Goal: Information Seeking & Learning: Learn about a topic

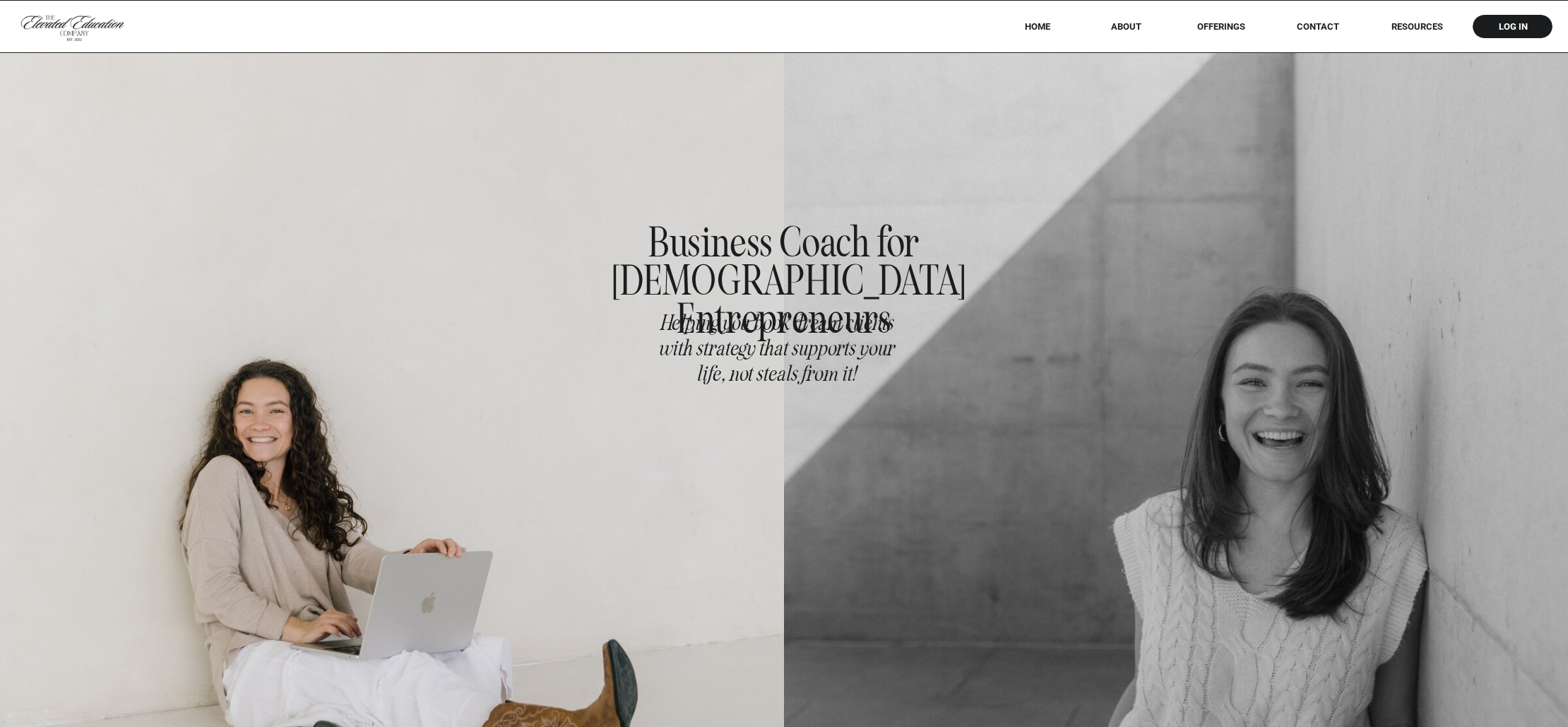
click at [1415, 31] on nav "RESOURCES" at bounding box center [1416, 26] width 90 height 11
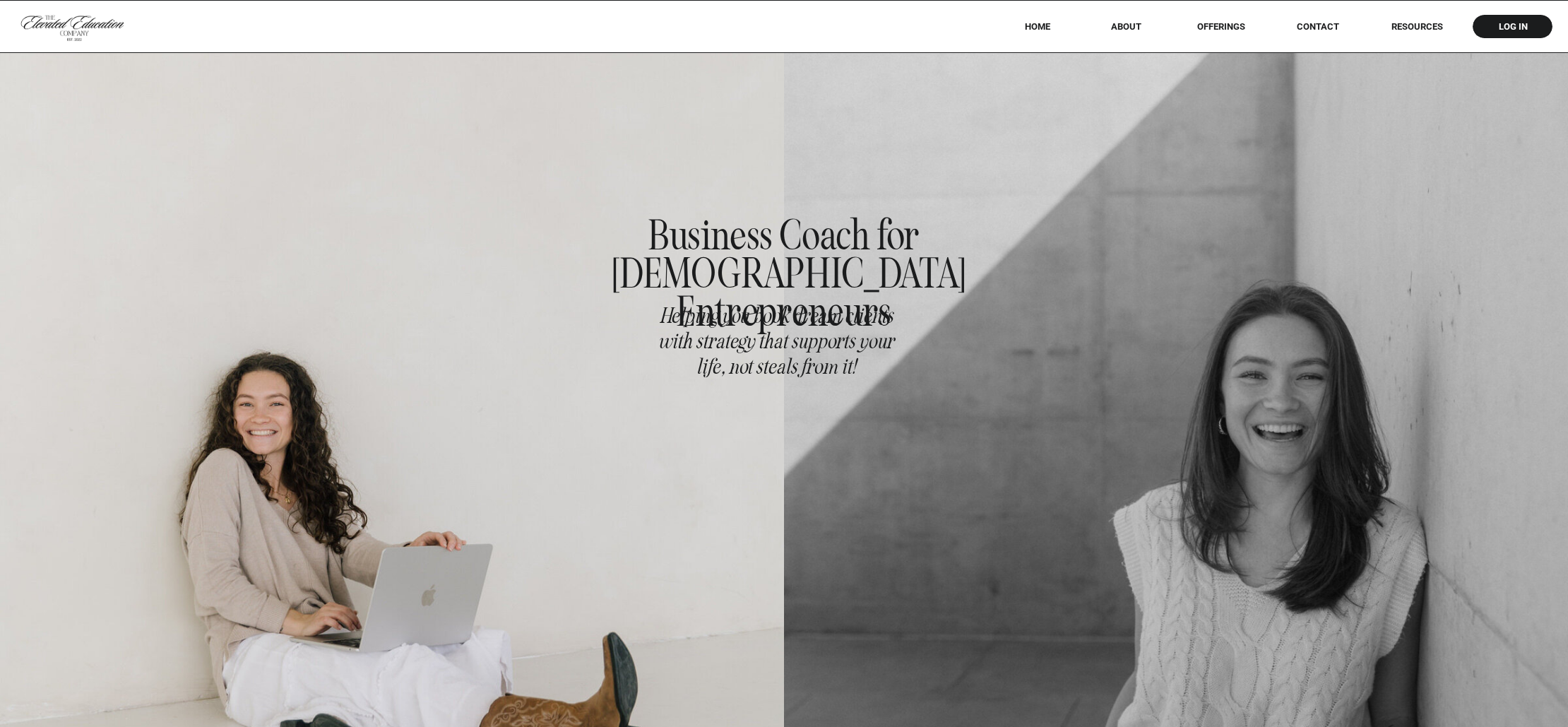
scroll to position [141, 0]
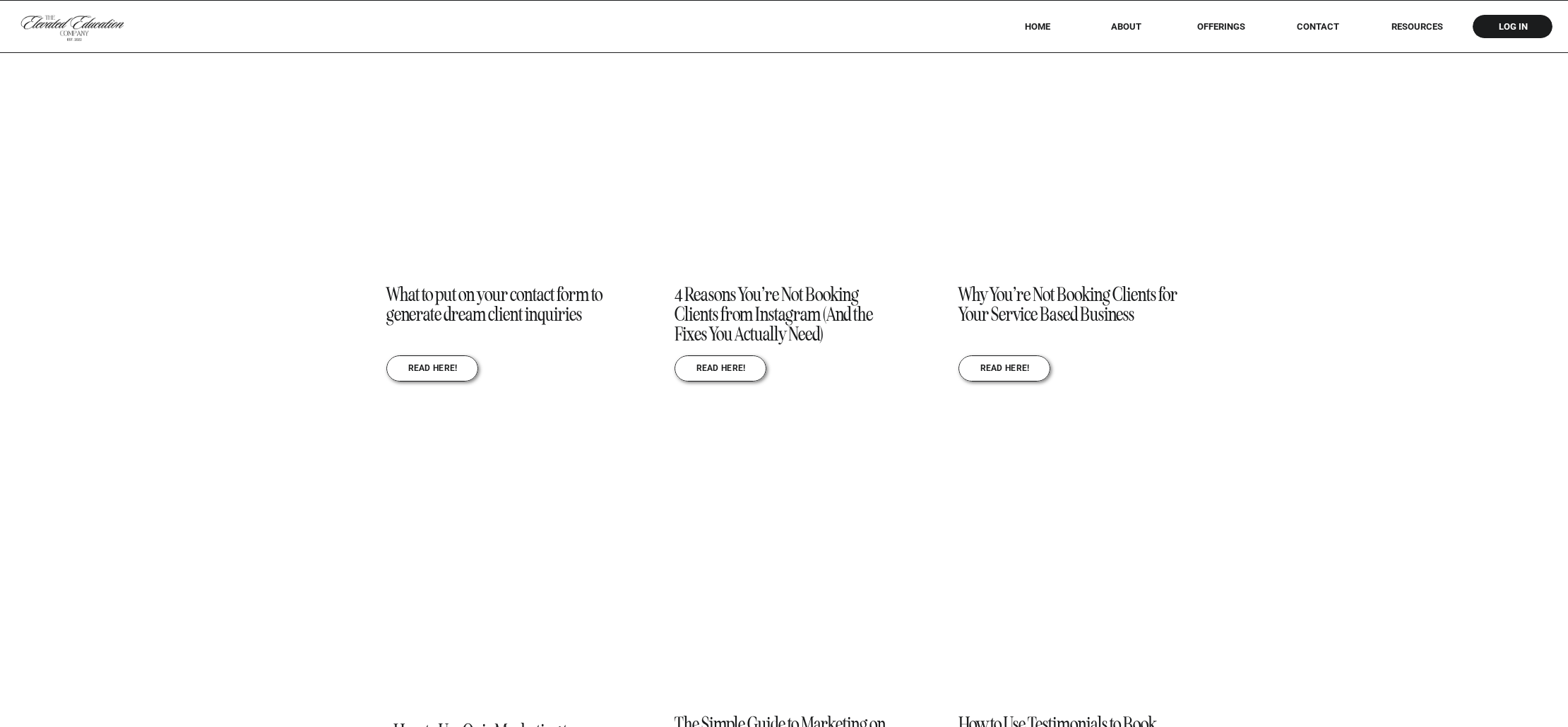
scroll to position [1622, 0]
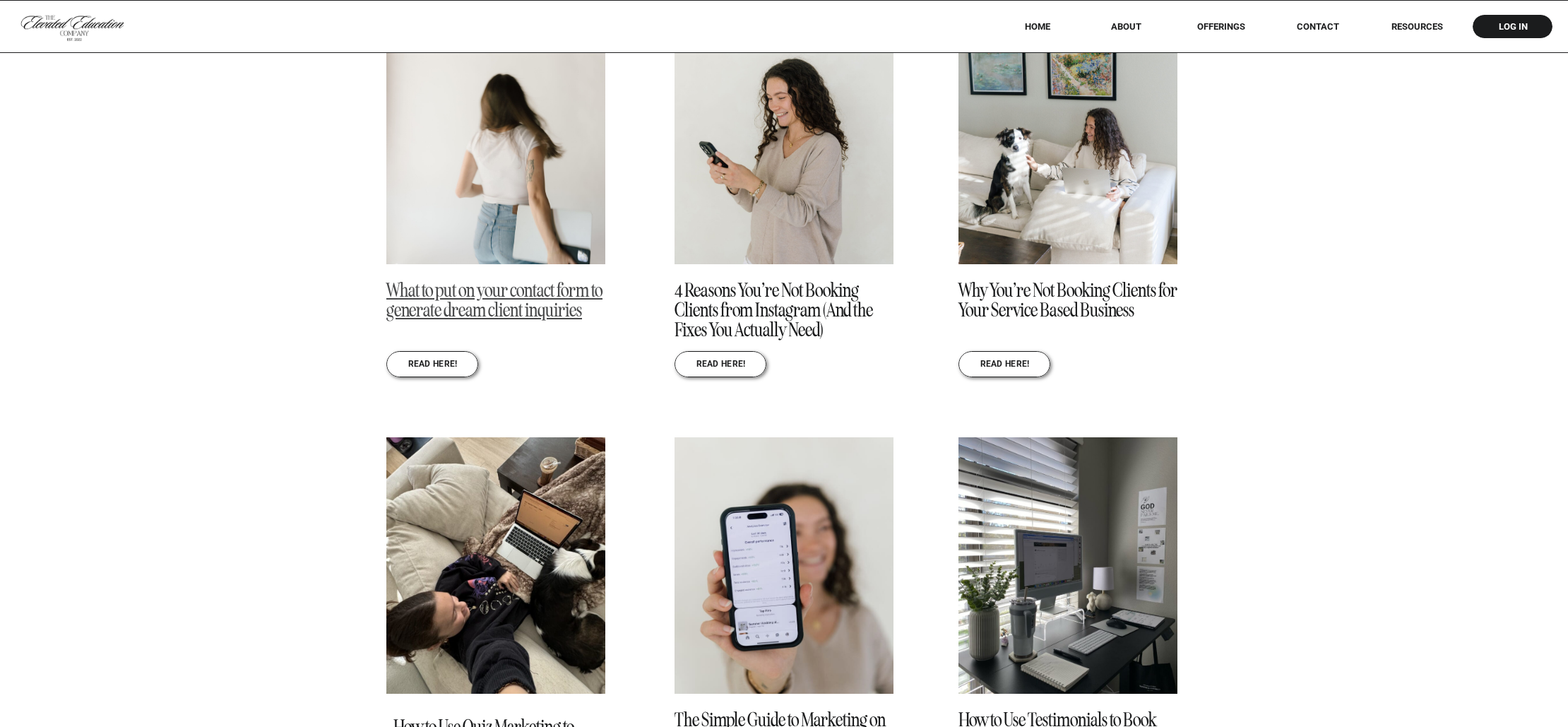
click at [512, 302] on link "What to put on your contact form to generate dream client inquiries" at bounding box center [494, 300] width 217 height 44
